Goal: Task Accomplishment & Management: Use online tool/utility

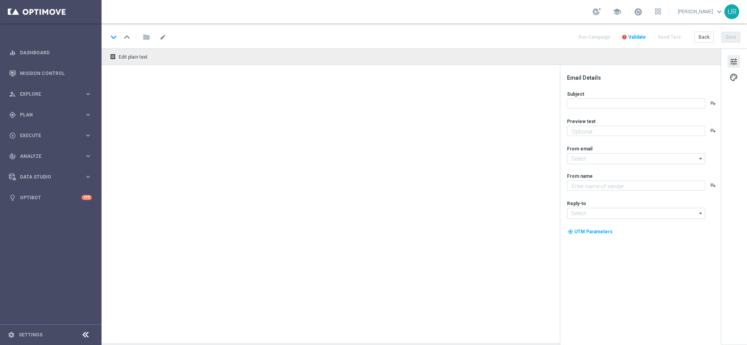
type textarea "Your cart is waiting!"
type textarea "Lottoland"
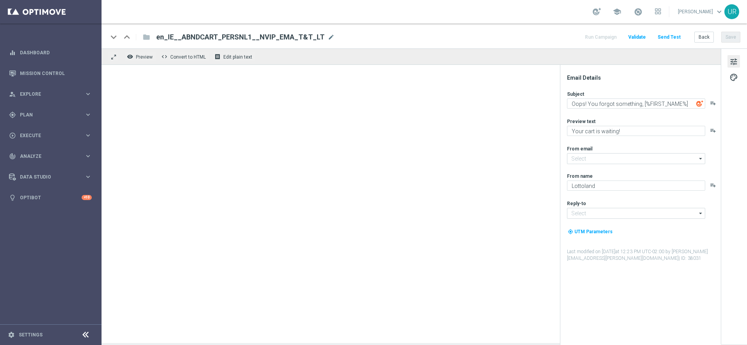
type input "[EMAIL_ADDRESS][DOMAIN_NAME]"
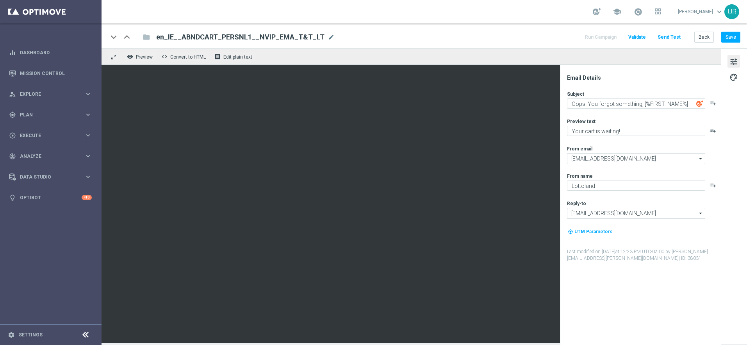
click at [673, 38] on button "Send Test" at bounding box center [668, 37] width 25 height 11
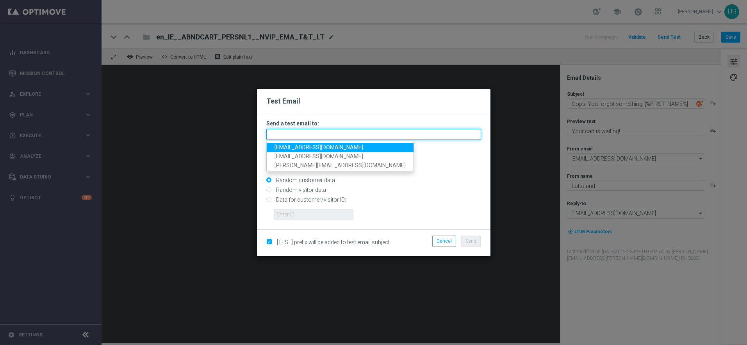
click at [379, 135] on input "text" at bounding box center [373, 134] width 215 height 11
click at [301, 146] on span "[EMAIL_ADDRESS][DOMAIN_NAME]" at bounding box center [318, 147] width 89 height 6
type input "[EMAIL_ADDRESS][DOMAIN_NAME]"
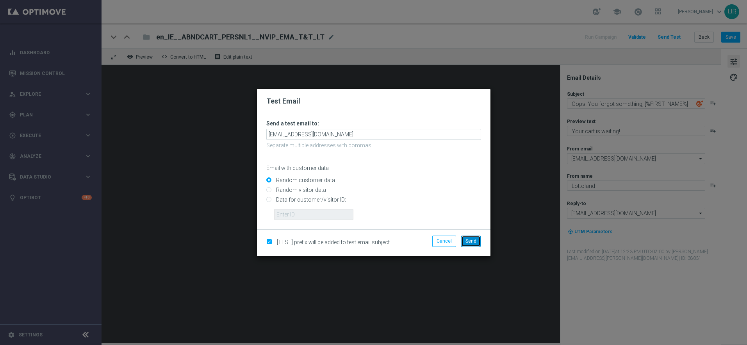
click at [478, 239] on button "Send" at bounding box center [471, 240] width 20 height 11
